Goal: Navigation & Orientation: Find specific page/section

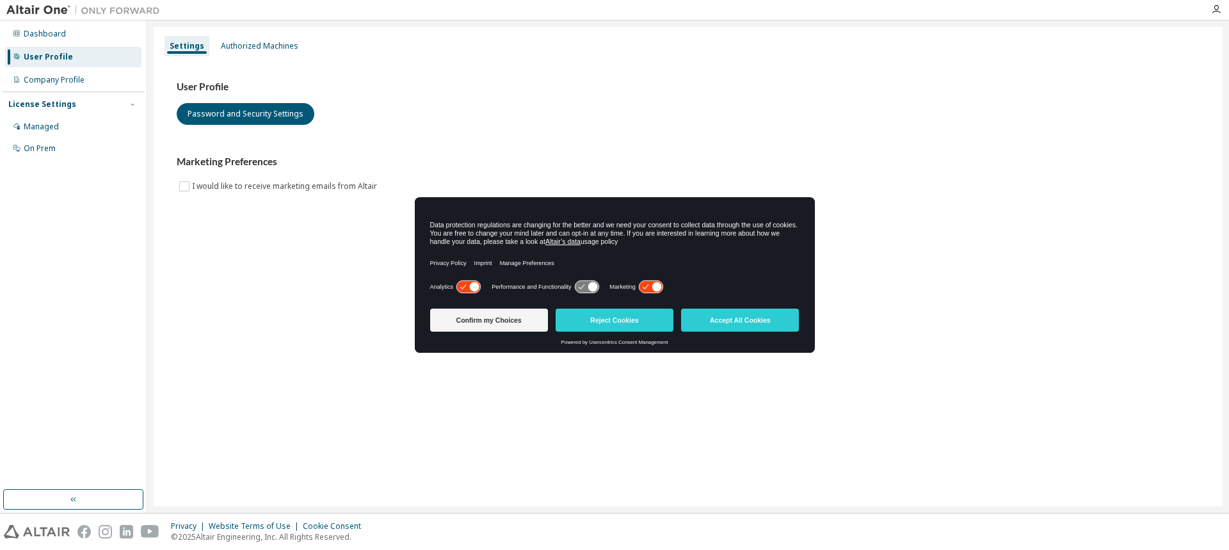
click at [645, 286] on icon at bounding box center [651, 287] width 24 height 12
click at [589, 288] on icon at bounding box center [592, 287] width 10 height 10
click at [454, 291] on div "Analytics" at bounding box center [456, 286] width 52 height 13
click at [463, 286] on icon at bounding box center [468, 287] width 24 height 12
click at [600, 323] on button "Reject Cookies" at bounding box center [614, 319] width 118 height 23
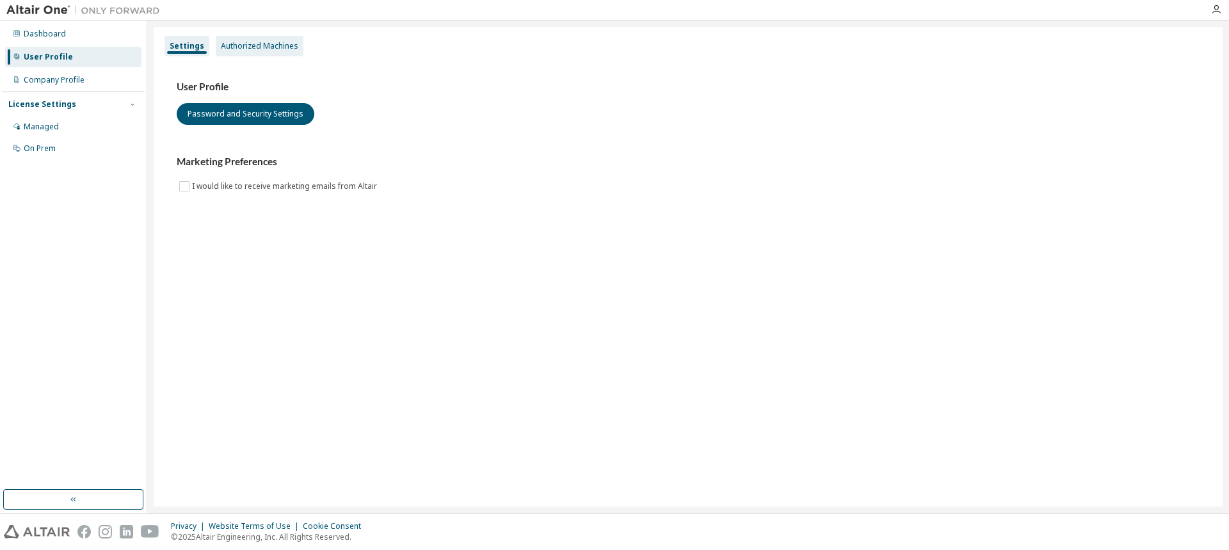
click at [273, 49] on div "Authorized Machines" at bounding box center [259, 46] width 77 height 10
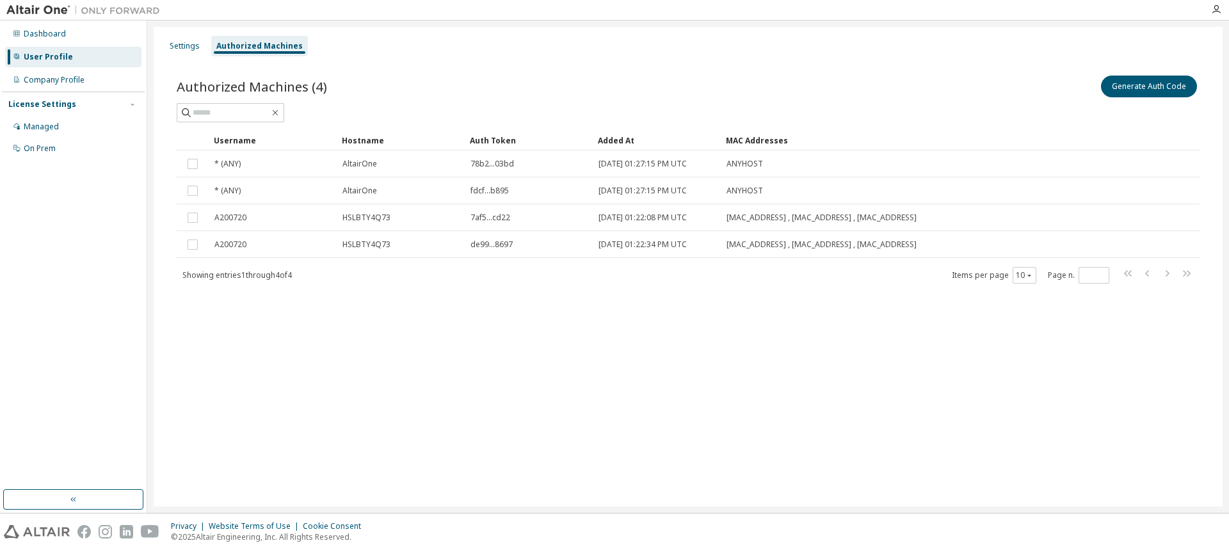
click at [483, 60] on div "Authorized Machines (4) Generate Auth Code Clear Load Save Save As Field Operat…" at bounding box center [687, 188] width 1053 height 260
click at [51, 85] on div "Company Profile" at bounding box center [73, 80] width 136 height 20
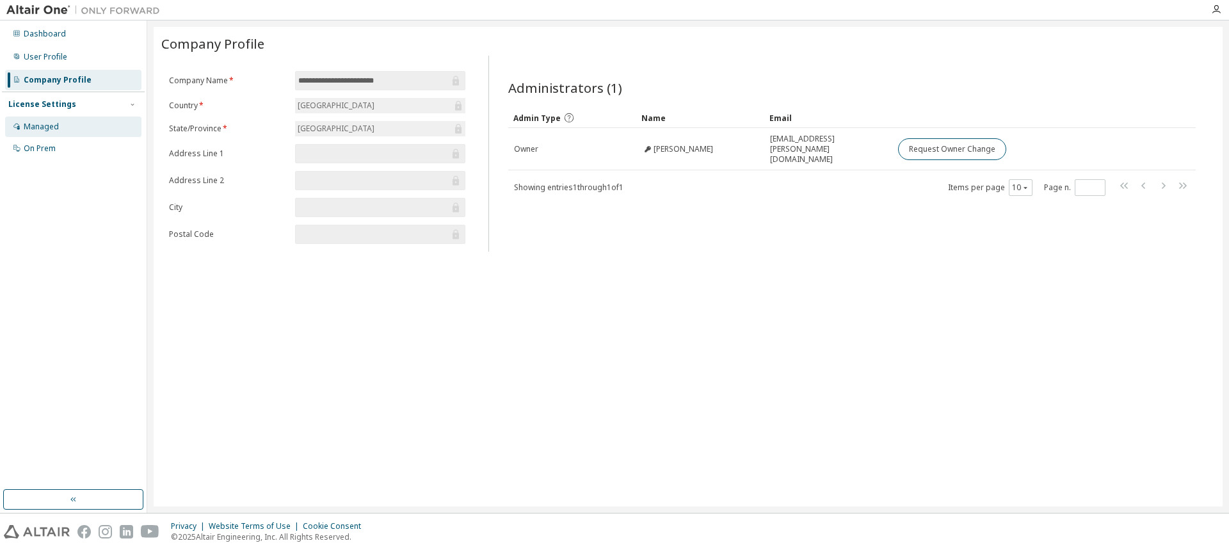
click at [56, 124] on div "Managed" at bounding box center [41, 127] width 35 height 10
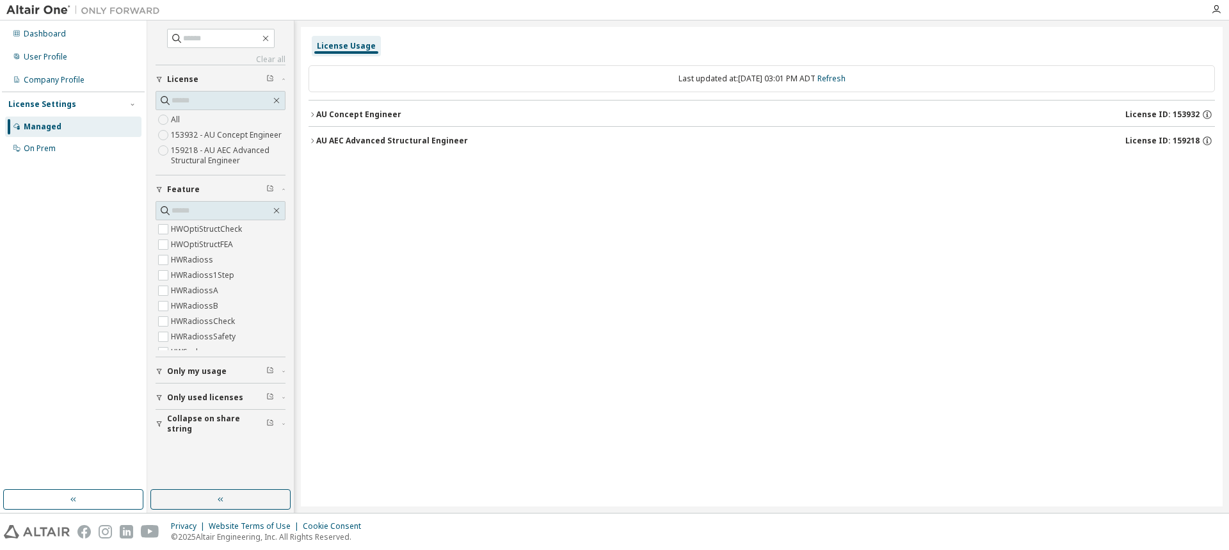
scroll to position [2259, 0]
click at [315, 141] on icon "button" at bounding box center [312, 141] width 8 height 8
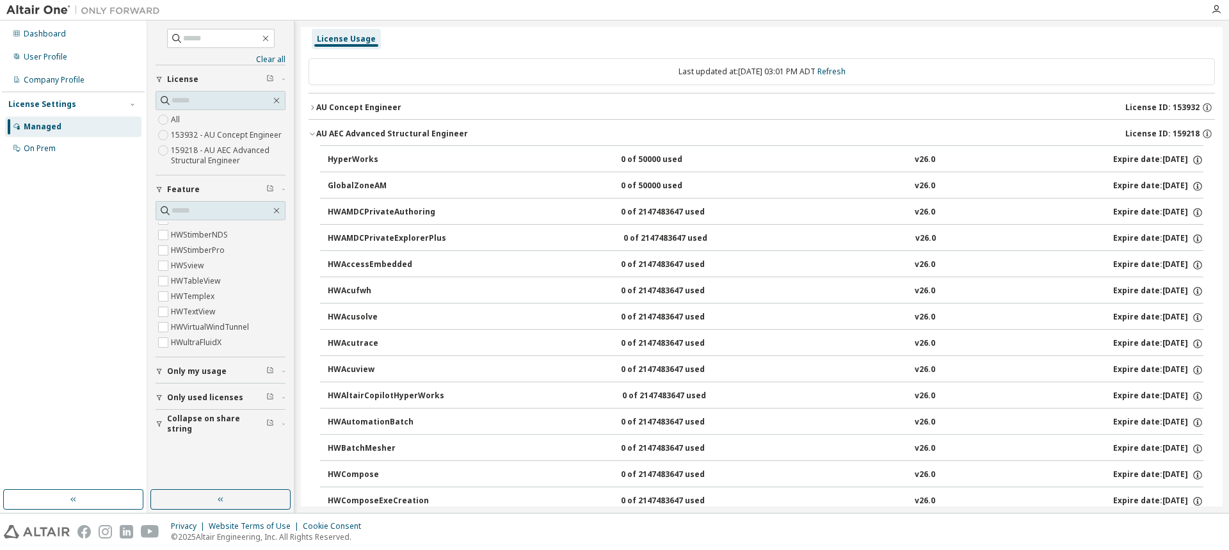
scroll to position [0, 0]
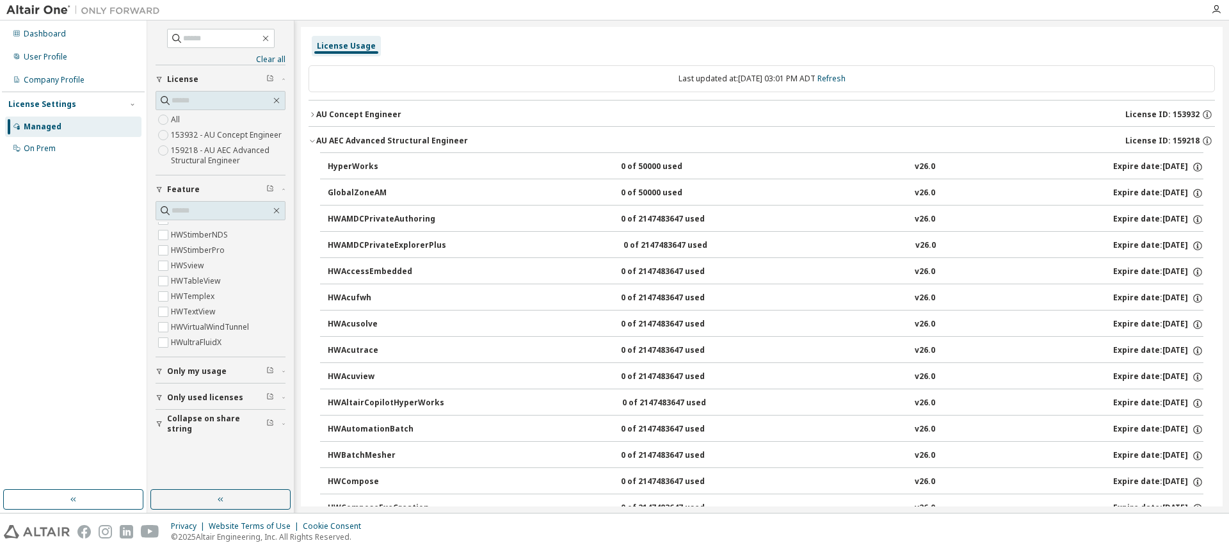
click at [312, 114] on icon "button" at bounding box center [312, 115] width 8 height 8
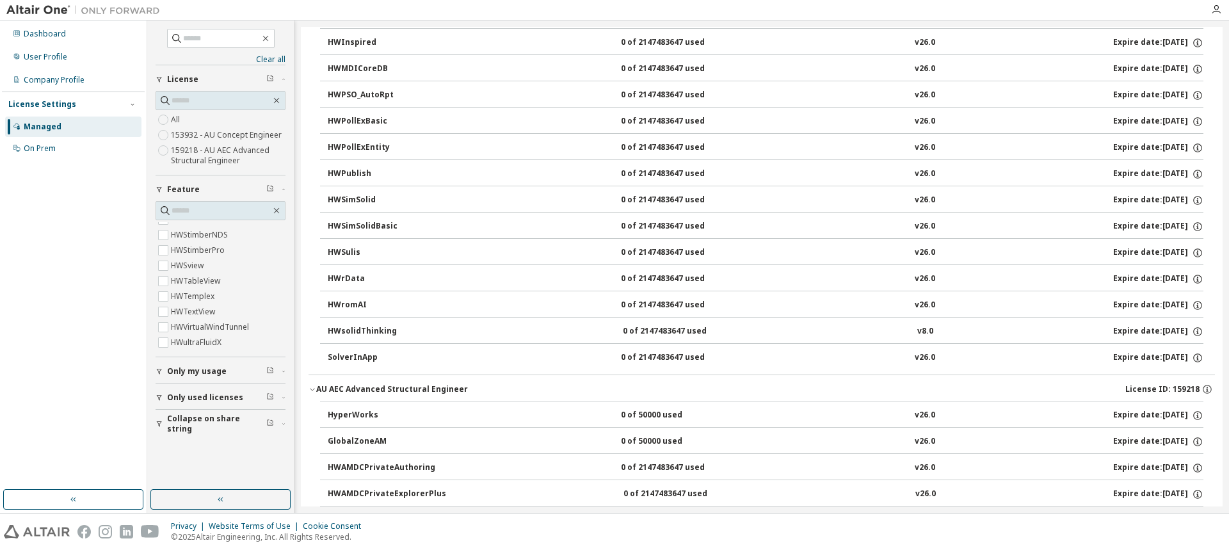
scroll to position [2133, 0]
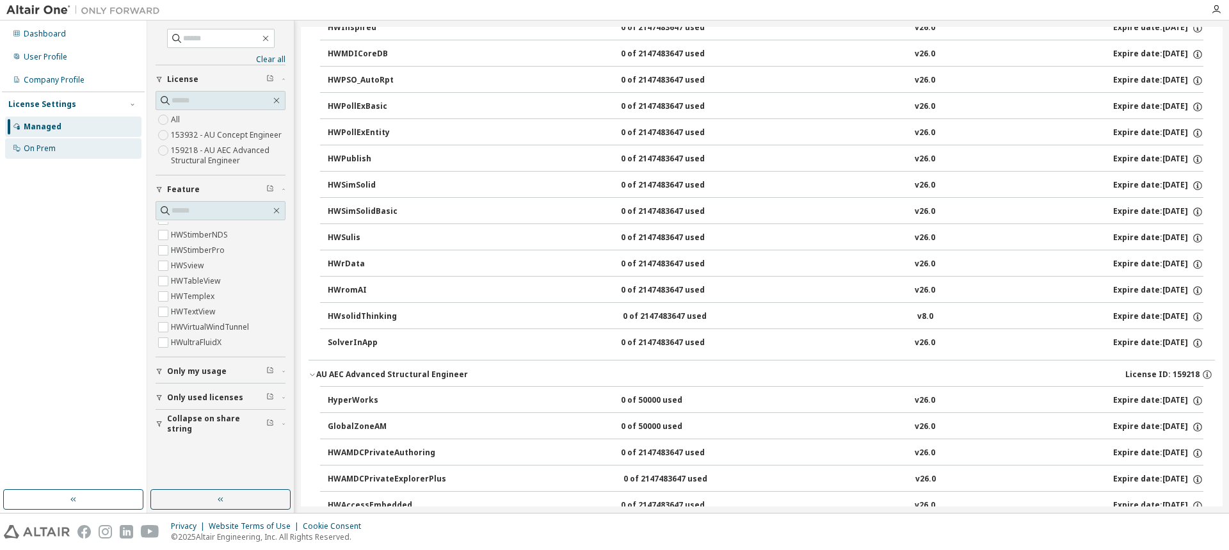
click at [40, 155] on div "On Prem" at bounding box center [73, 148] width 136 height 20
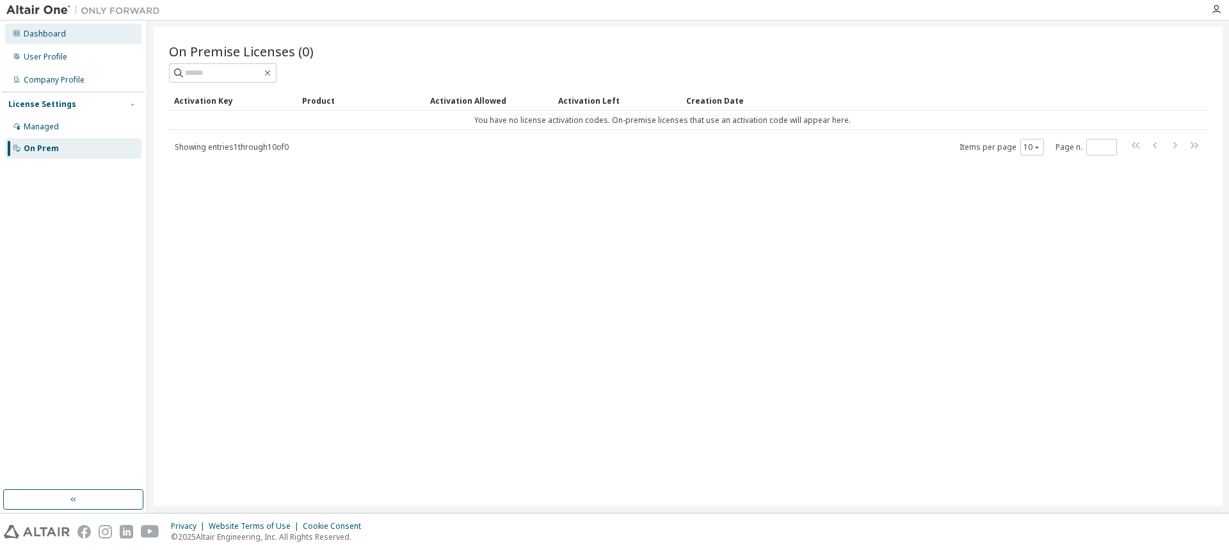
click at [46, 37] on div "Dashboard" at bounding box center [45, 34] width 42 height 10
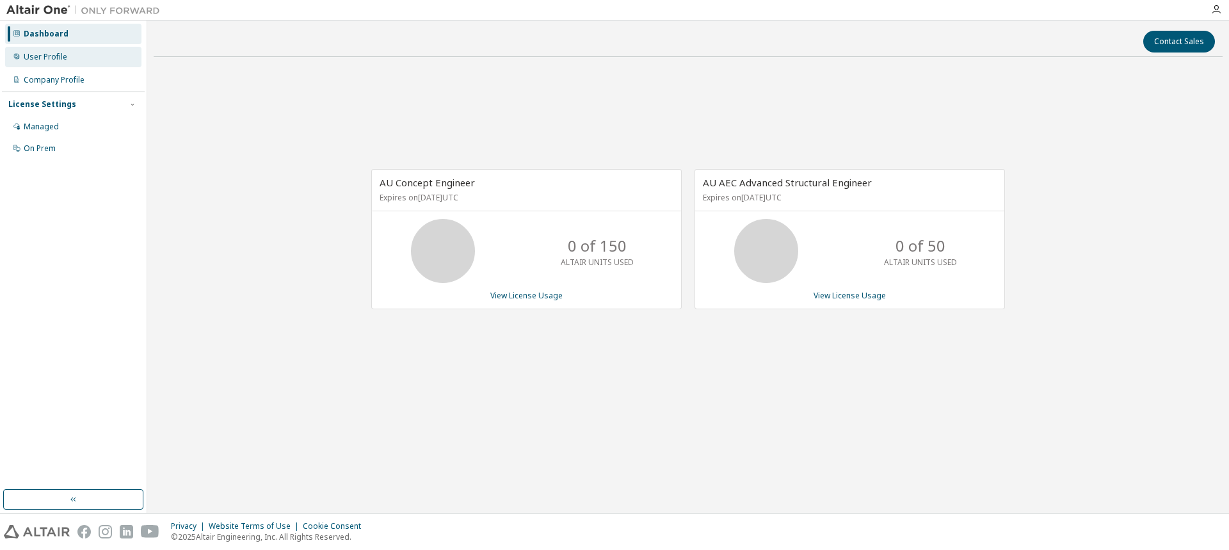
click at [51, 61] on div "User Profile" at bounding box center [46, 57] width 44 height 10
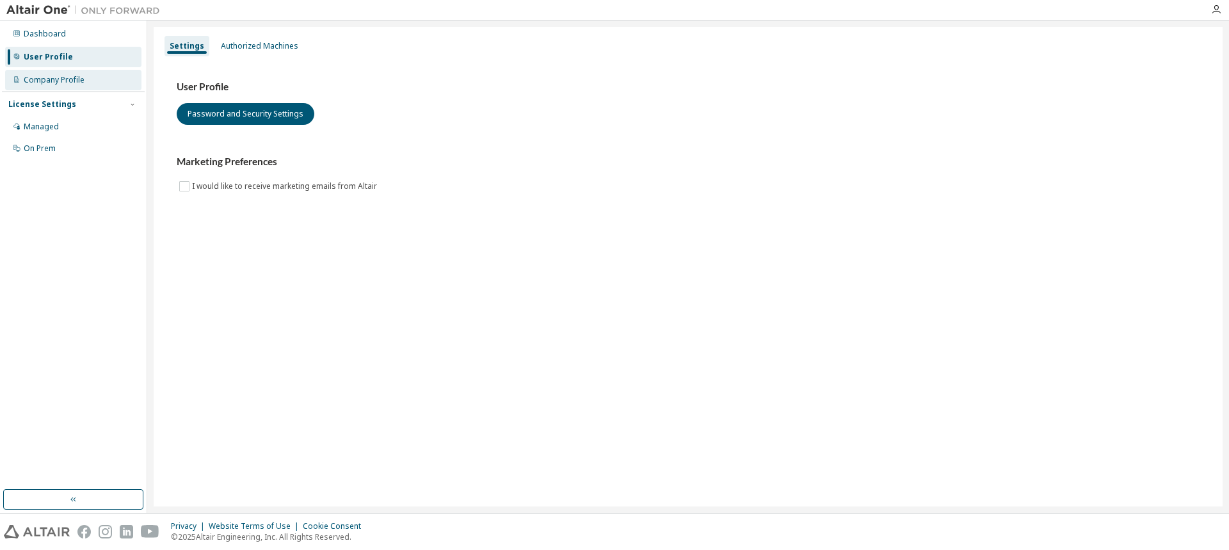
click at [52, 81] on div "Company Profile" at bounding box center [54, 80] width 61 height 10
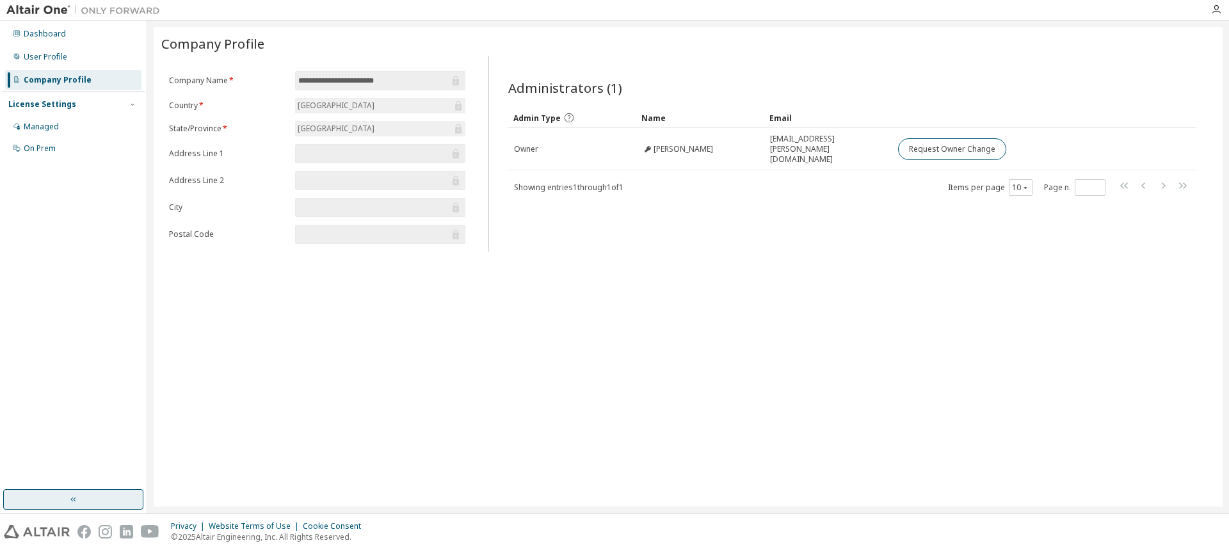
click at [68, 494] on icon "button" at bounding box center [73, 499] width 10 height 10
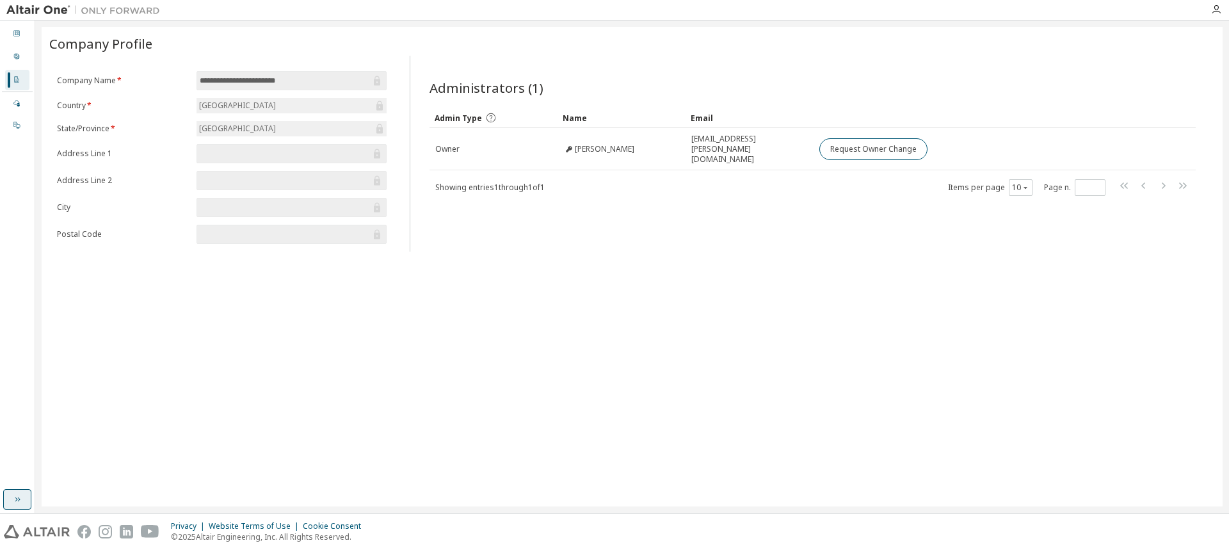
drag, startPoint x: 197, startPoint y: 382, endPoint x: 197, endPoint y: 321, distance: 60.8
click at [197, 370] on div "**********" at bounding box center [632, 266] width 1181 height 479
click at [58, 6] on img at bounding box center [86, 10] width 160 height 13
click at [1216, 12] on icon "button" at bounding box center [1216, 9] width 10 height 10
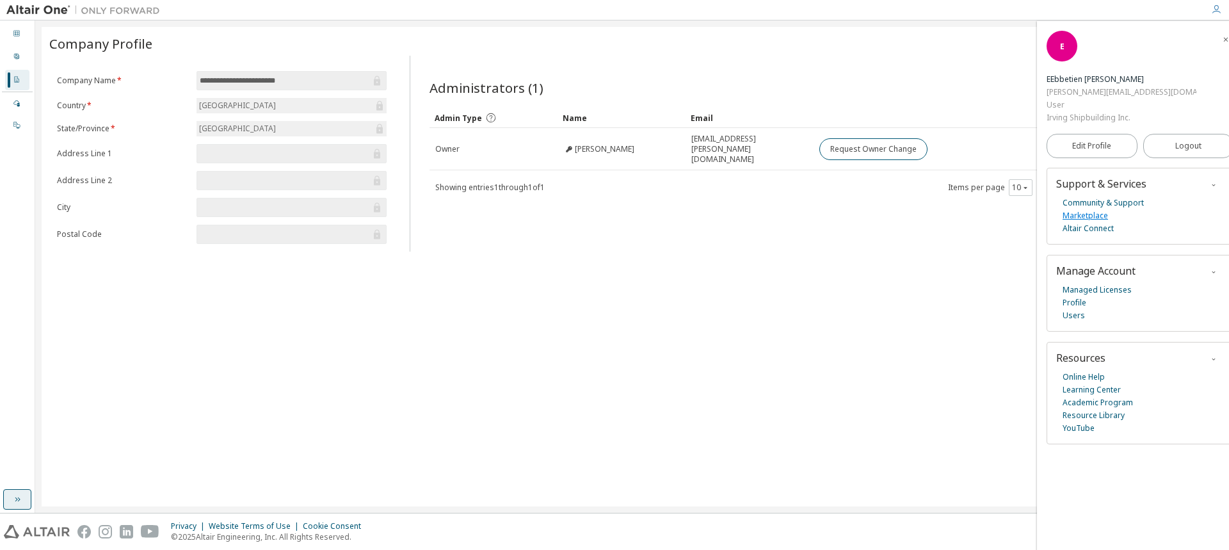
click at [1095, 220] on link "Marketplace" at bounding box center [1084, 215] width 45 height 13
